Goal: Navigation & Orientation: Find specific page/section

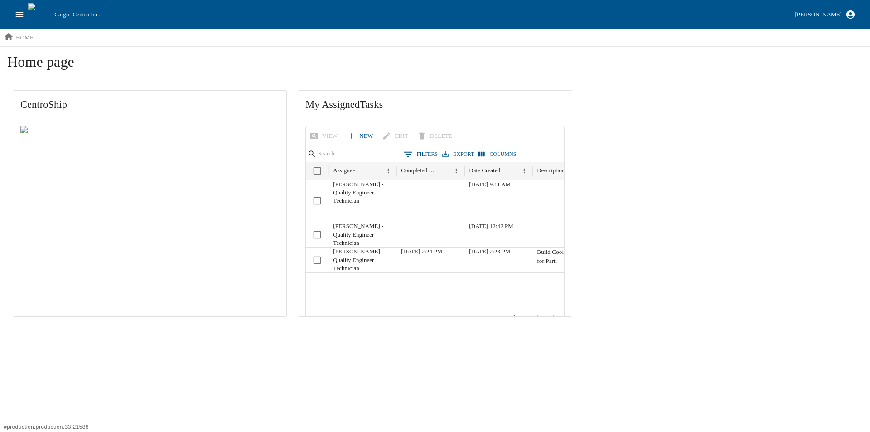
click at [23, 15] on icon "open drawer" at bounding box center [19, 15] width 10 height 10
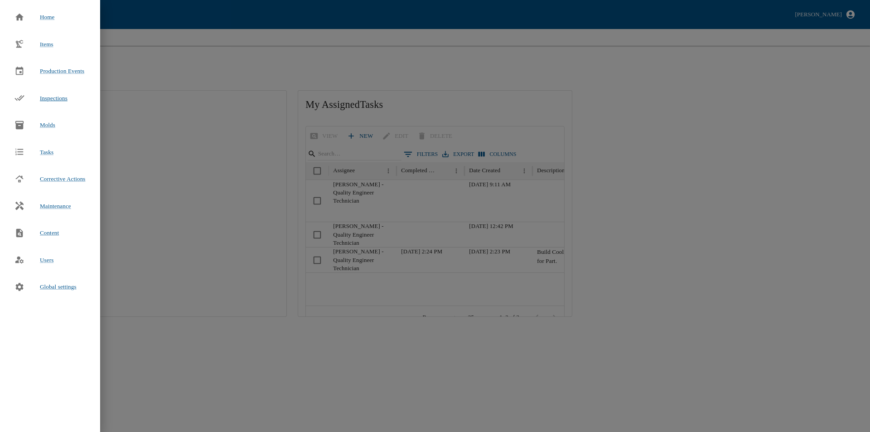
click at [56, 98] on span "Inspections" at bounding box center [54, 98] width 28 height 7
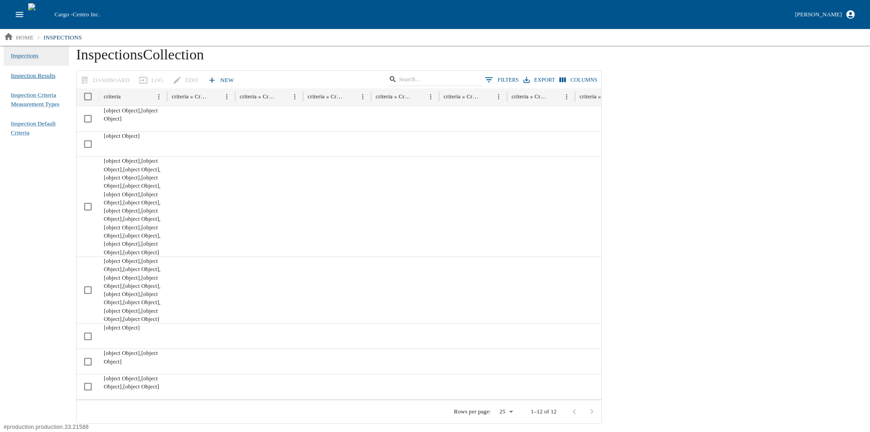
click at [46, 73] on span "Inspection Results" at bounding box center [33, 75] width 44 height 7
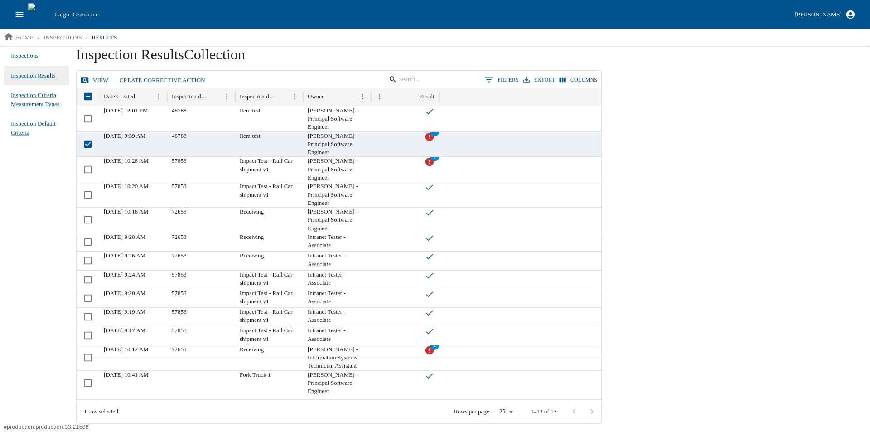
click at [94, 81] on link "View" at bounding box center [95, 80] width 34 height 16
